Goal: Connect with others: Connect with others

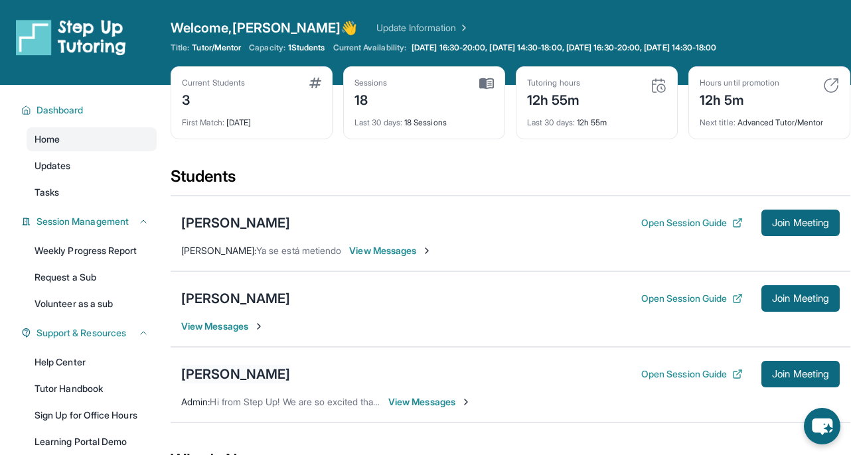
click at [216, 377] on div "[PERSON_NAME]" at bounding box center [235, 374] width 109 height 19
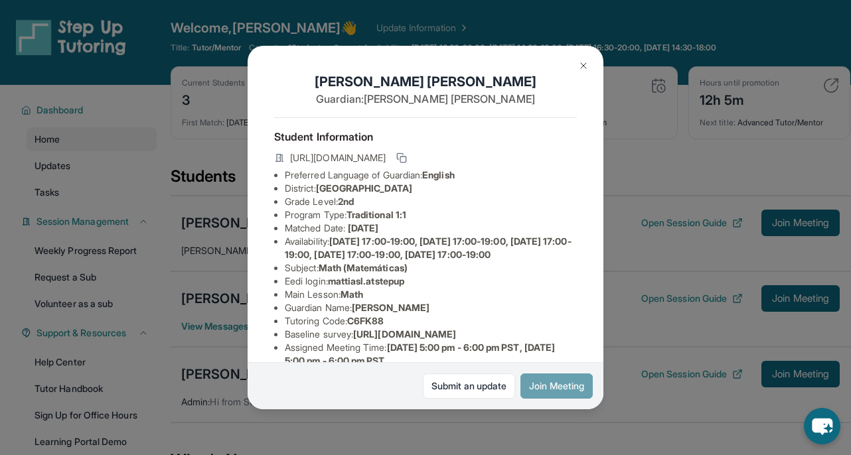
click at [550, 384] on button "Join Meeting" at bounding box center [556, 386] width 72 height 25
